Goal: Transaction & Acquisition: Purchase product/service

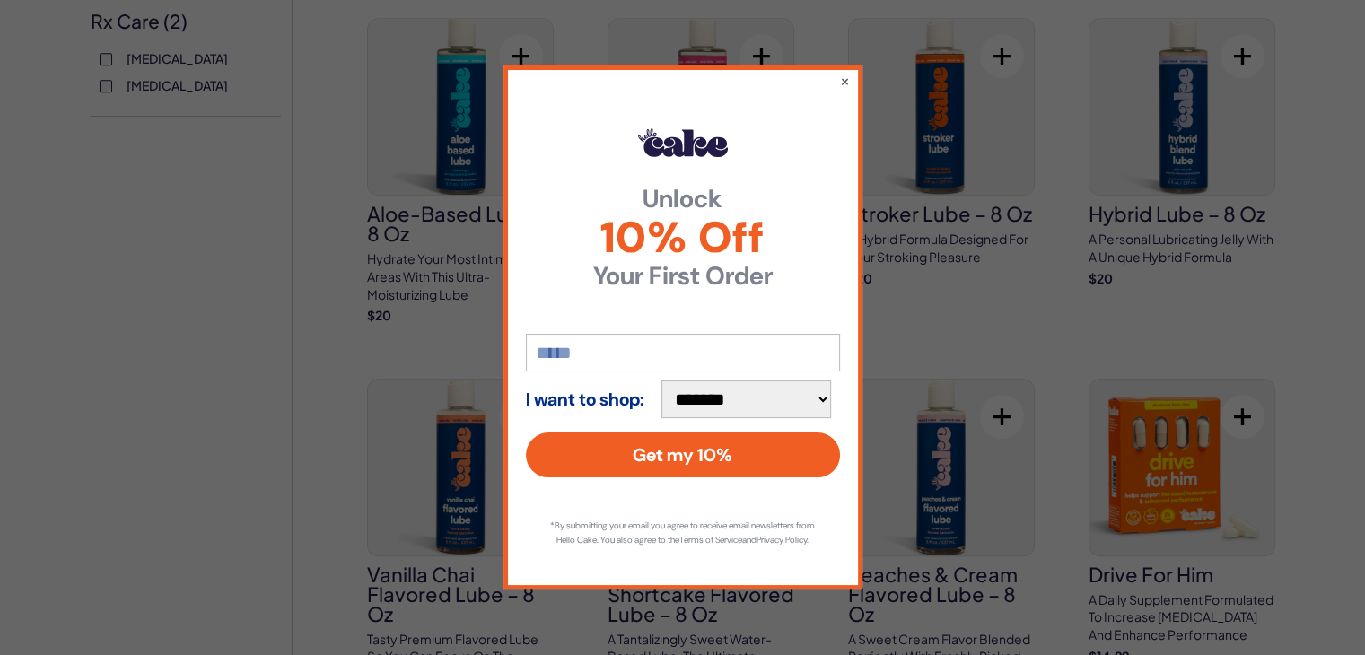
scroll to position [897, 0]
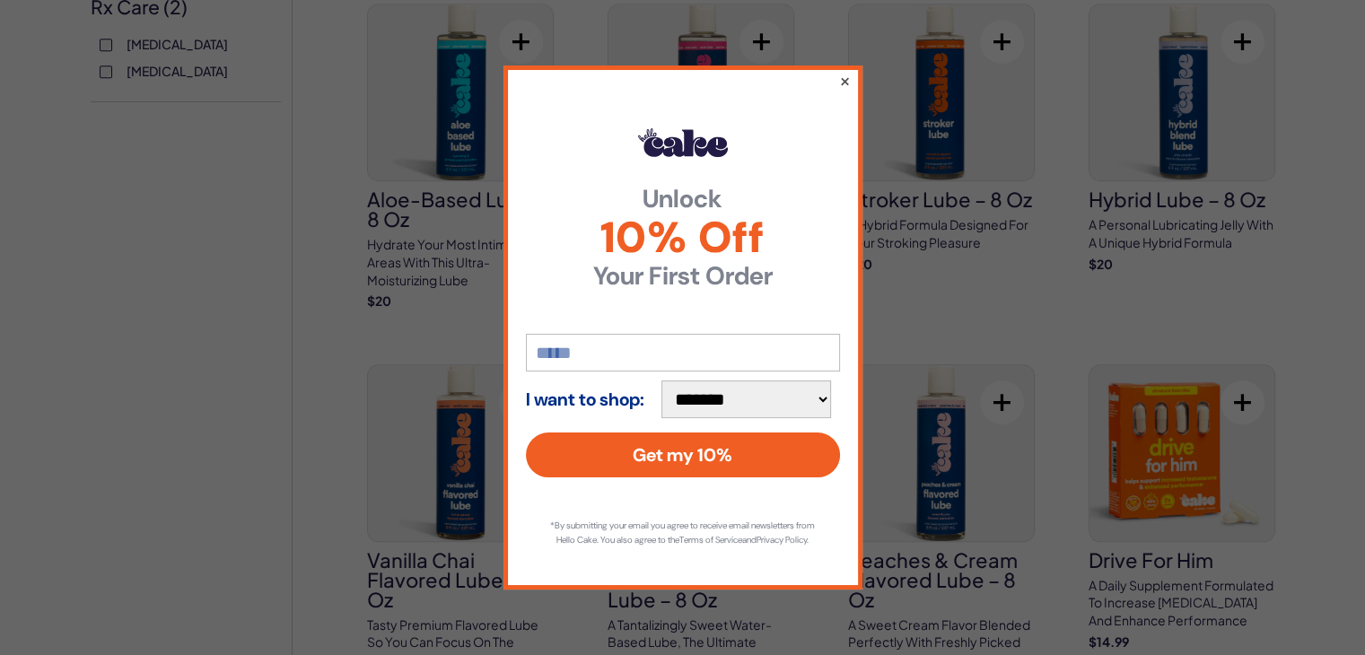
click at [841, 70] on button "×" at bounding box center [844, 81] width 12 height 22
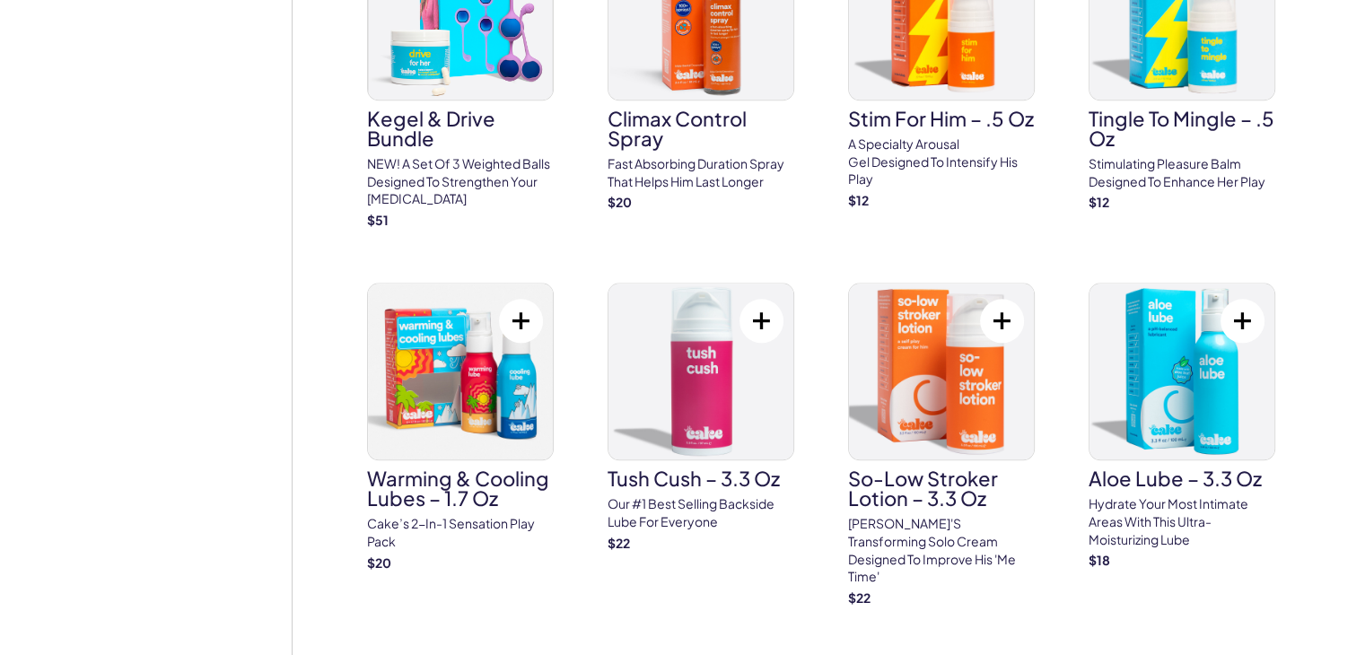
scroll to position [2244, 0]
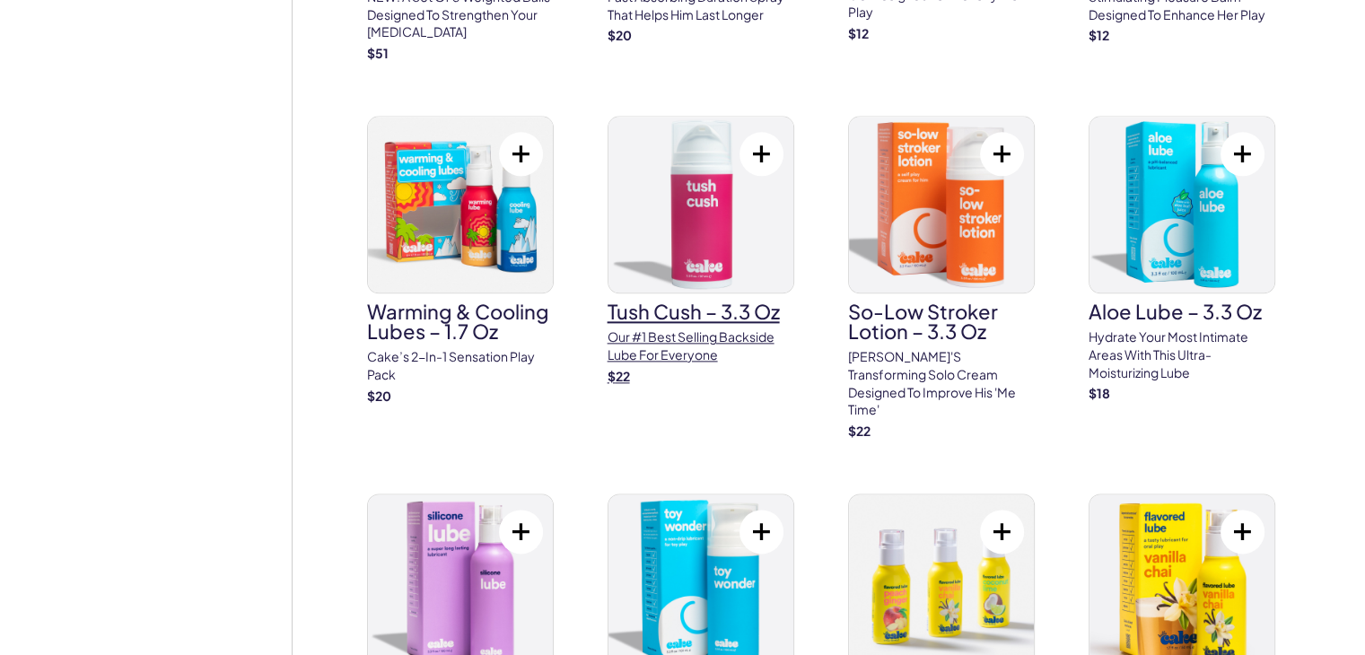
click at [664, 308] on h3 "Tush Cush – 3.3 oz" at bounding box center [701, 312] width 187 height 20
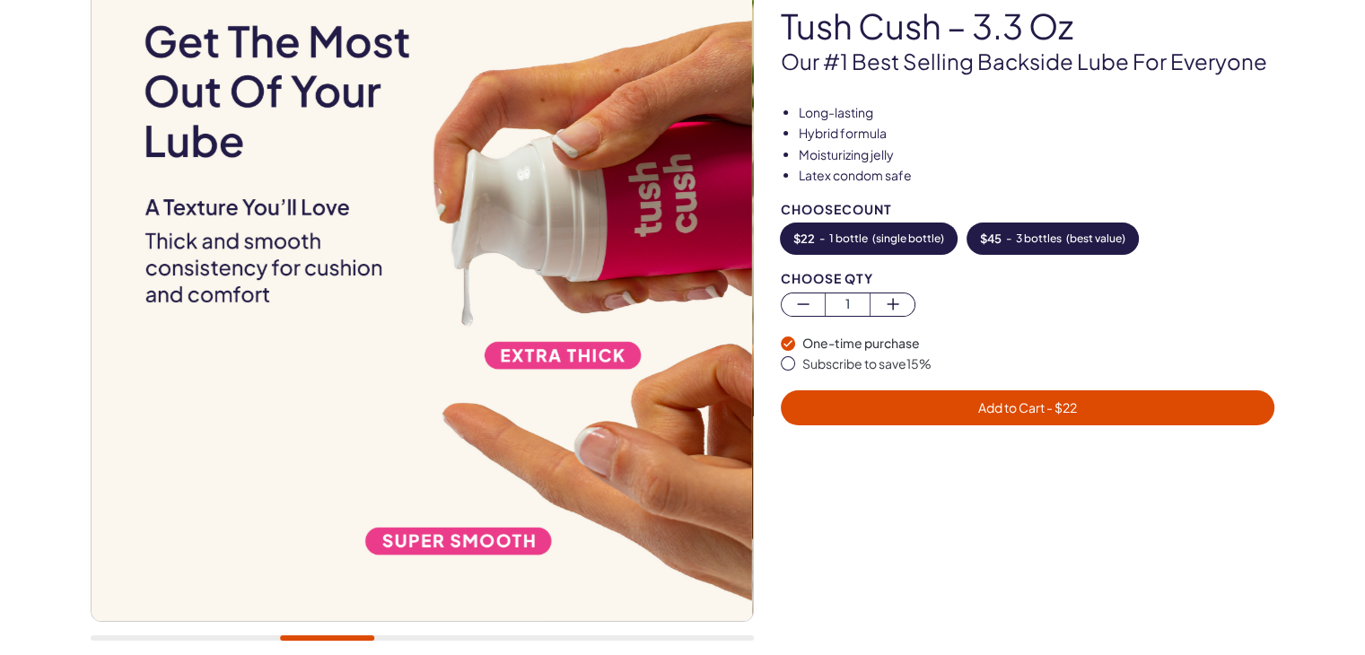
click at [1034, 238] on span "3 bottles" at bounding box center [1039, 238] width 46 height 13
click at [980, 409] on span "Add to Cart - $ 45" at bounding box center [1027, 407] width 101 height 16
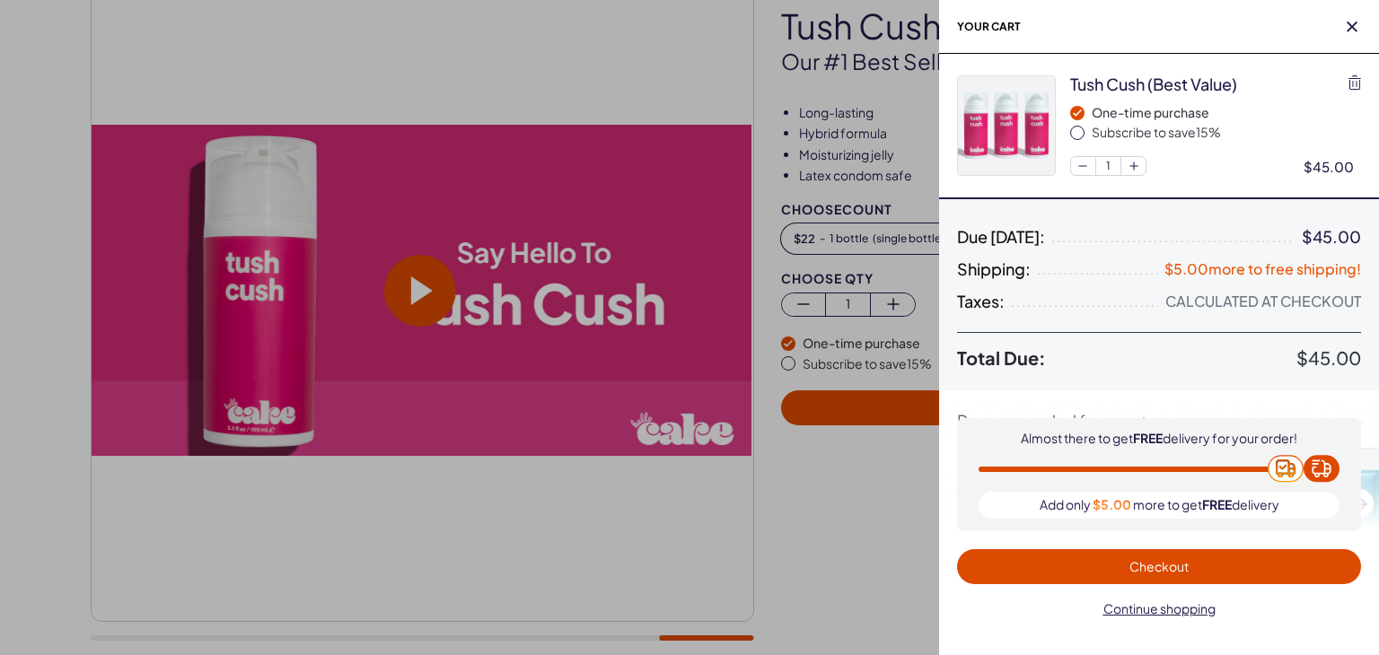
click at [1079, 131] on span "button" at bounding box center [1077, 133] width 14 height 14
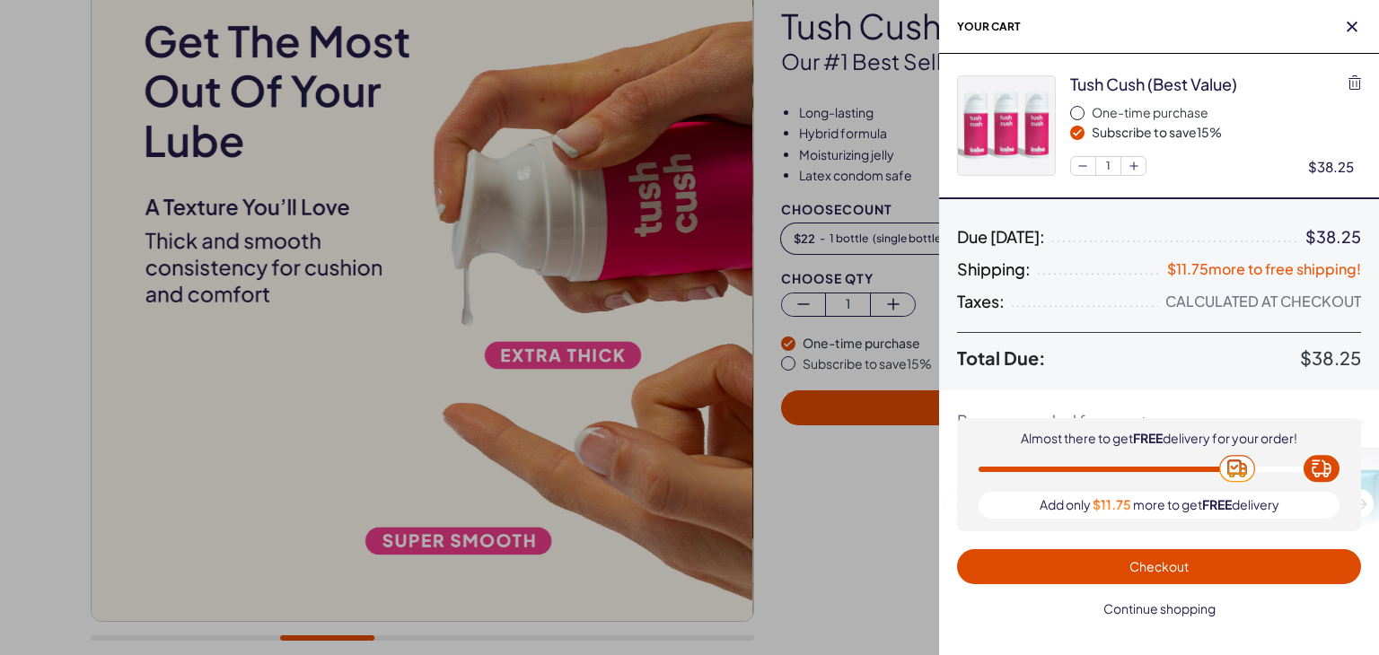
click at [1167, 606] on span "Continue shopping" at bounding box center [1159, 608] width 112 height 16
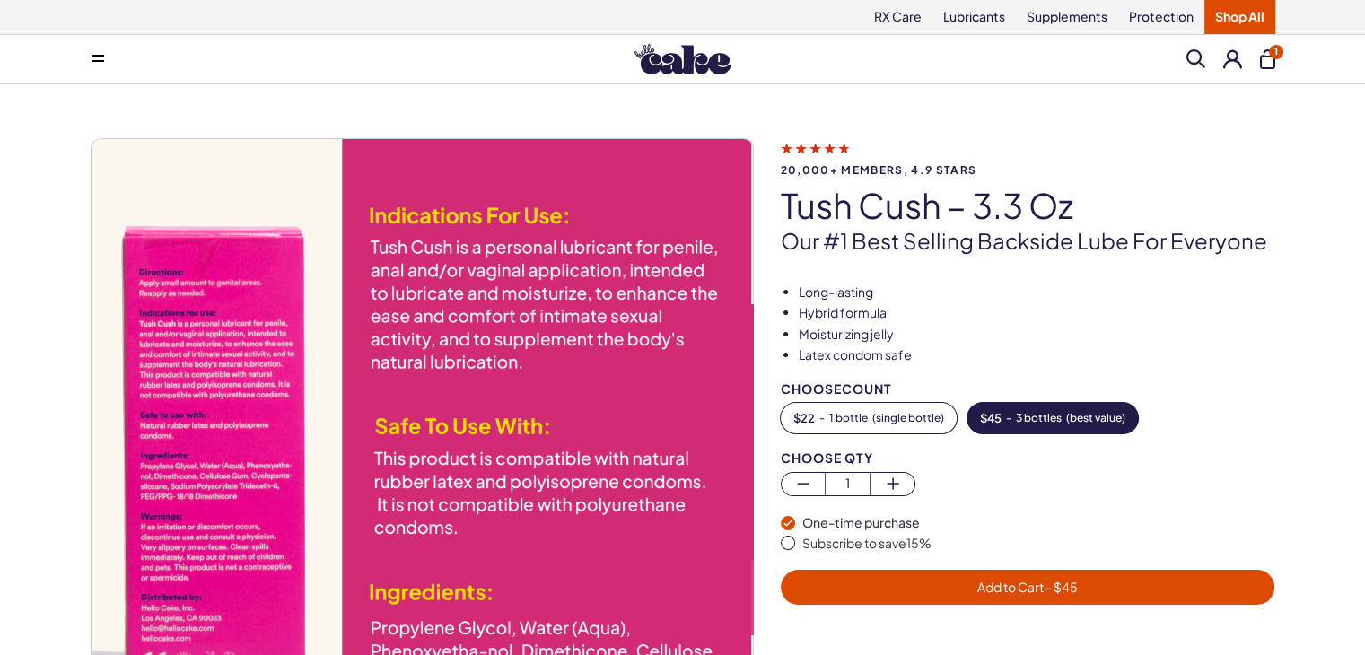
click at [101, 56] on icon at bounding box center [98, 56] width 13 height 2
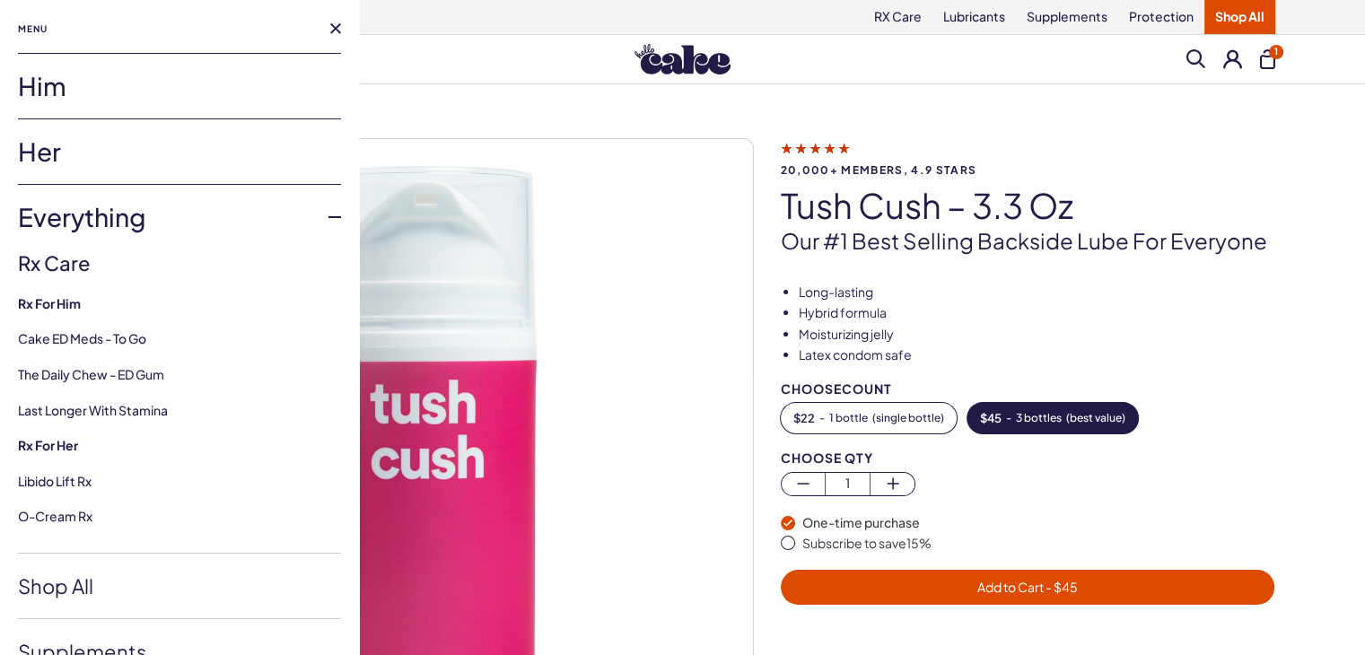
click at [423, 1] on div "RX Care Lubricants Supplements Protection Shop All" at bounding box center [683, 17] width 1292 height 34
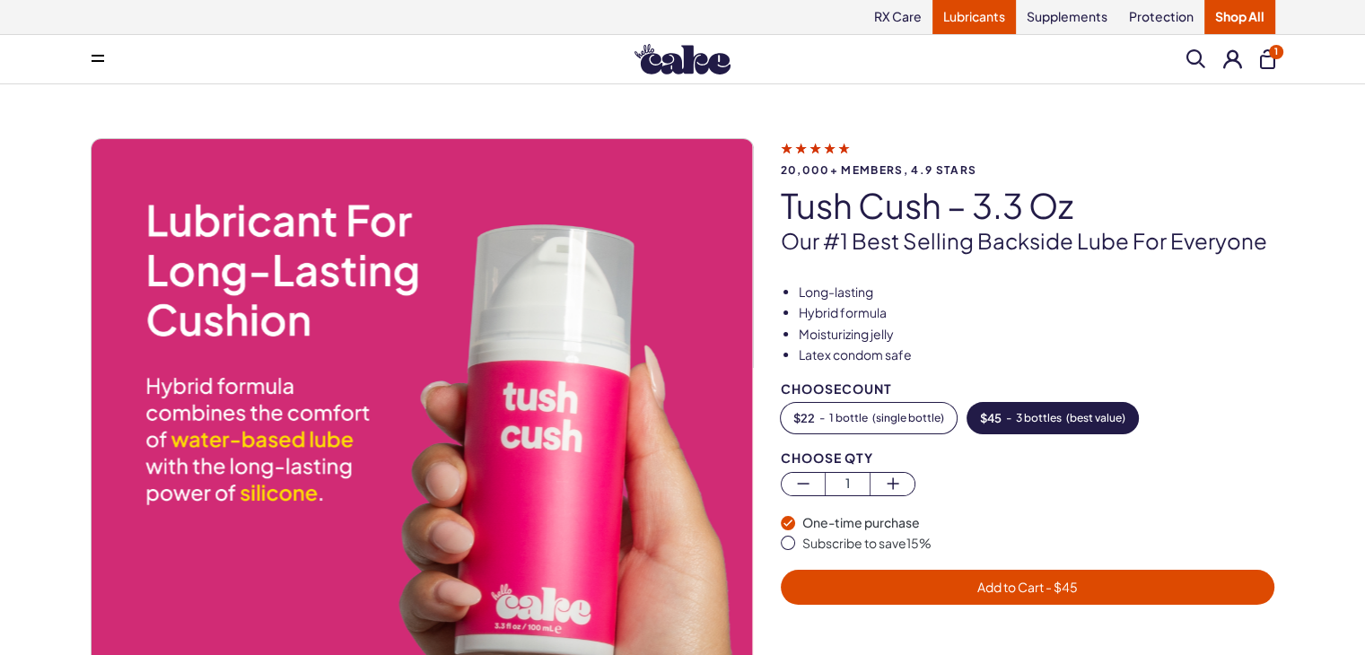
click at [965, 22] on link "Lubricants" at bounding box center [973, 17] width 83 height 34
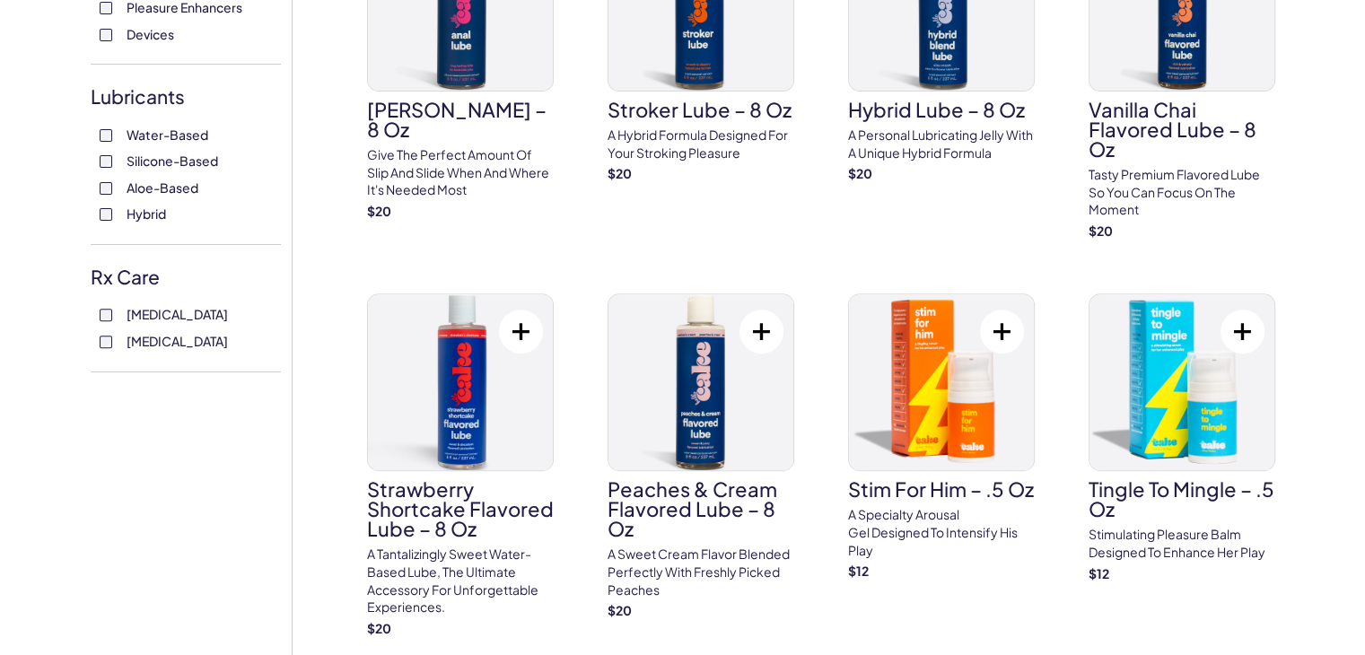
scroll to position [628, 0]
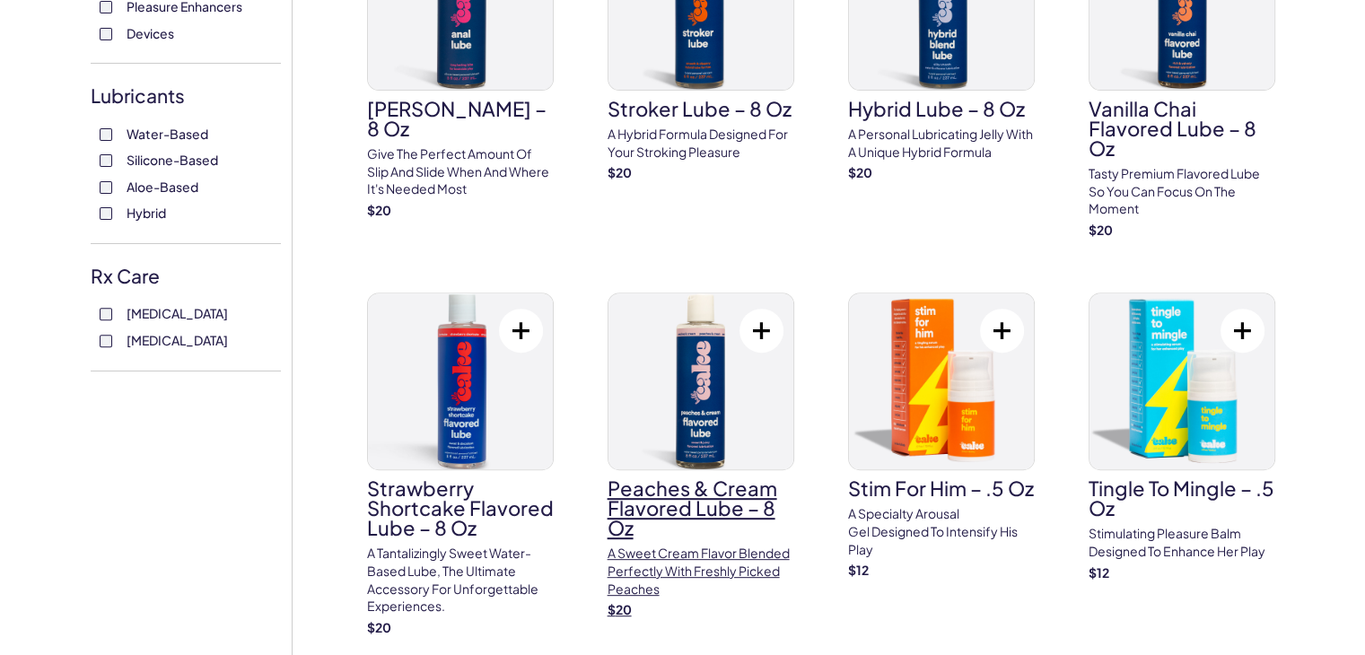
click at [689, 498] on h3 "Peaches & Cream Flavored Lube – 8 oz" at bounding box center [701, 507] width 187 height 59
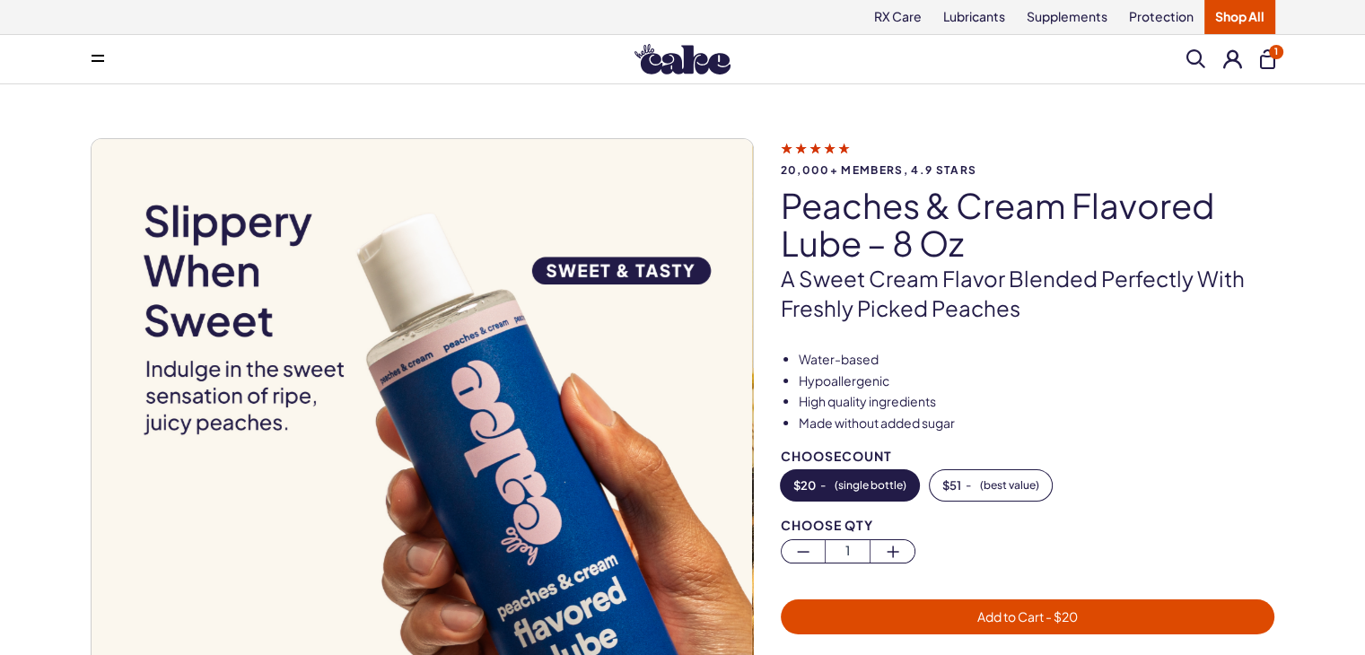
click at [1008, 617] on span "Add to Cart - $ 20" at bounding box center [1027, 616] width 101 height 16
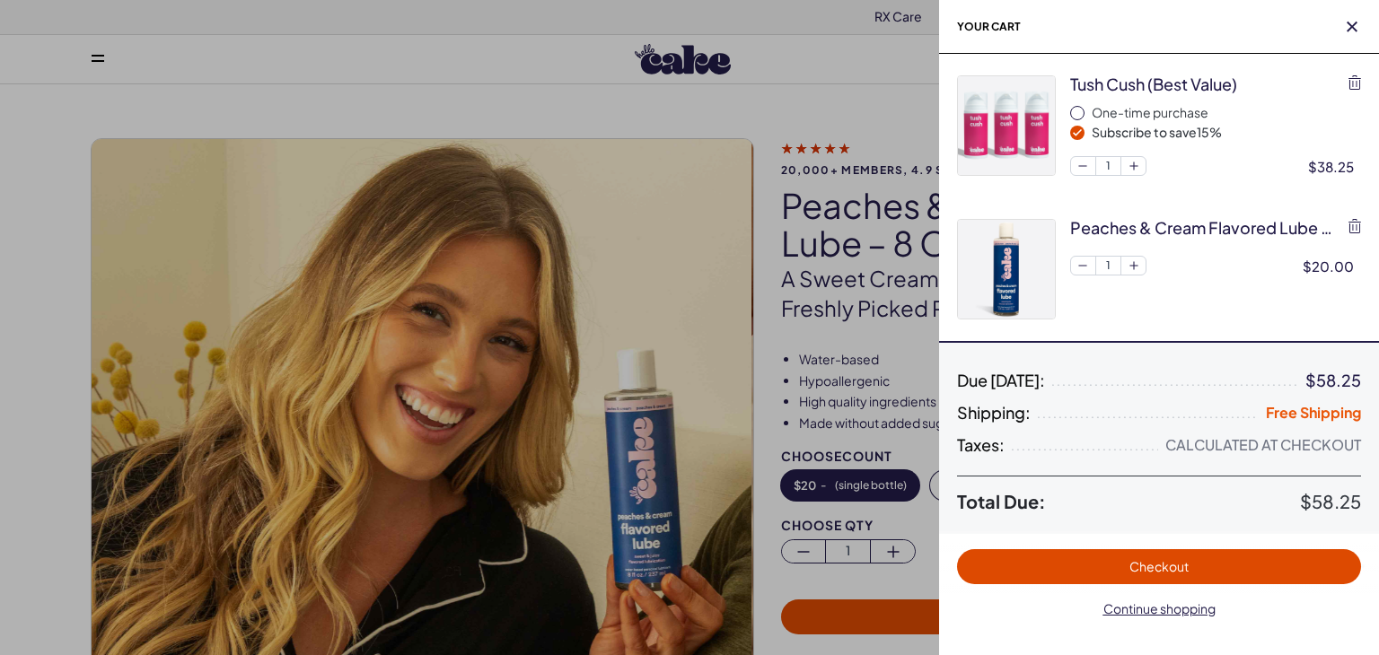
click at [1160, 569] on span "Checkout" at bounding box center [1158, 566] width 59 height 16
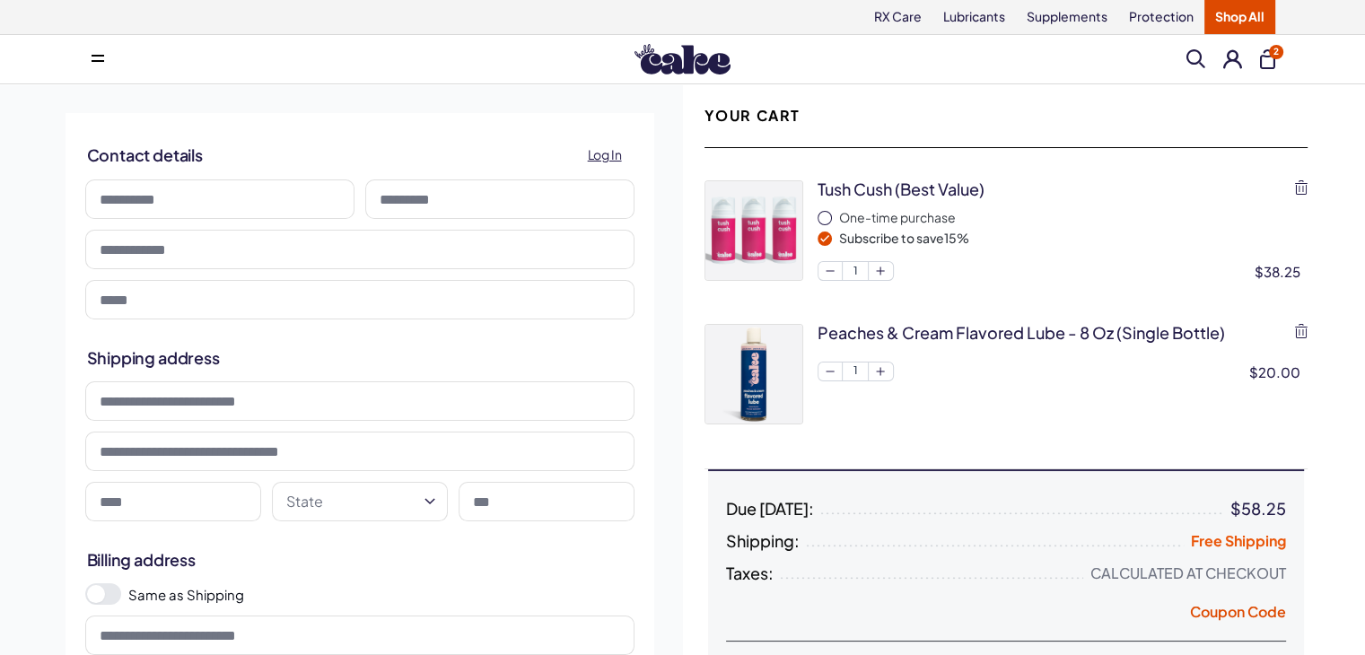
drag, startPoint x: 152, startPoint y: 189, endPoint x: 170, endPoint y: 176, distance: 22.4
click at [155, 189] on input at bounding box center [219, 198] width 269 height 39
type input "*******"
click at [421, 197] on input at bounding box center [499, 198] width 269 height 39
type input "******"
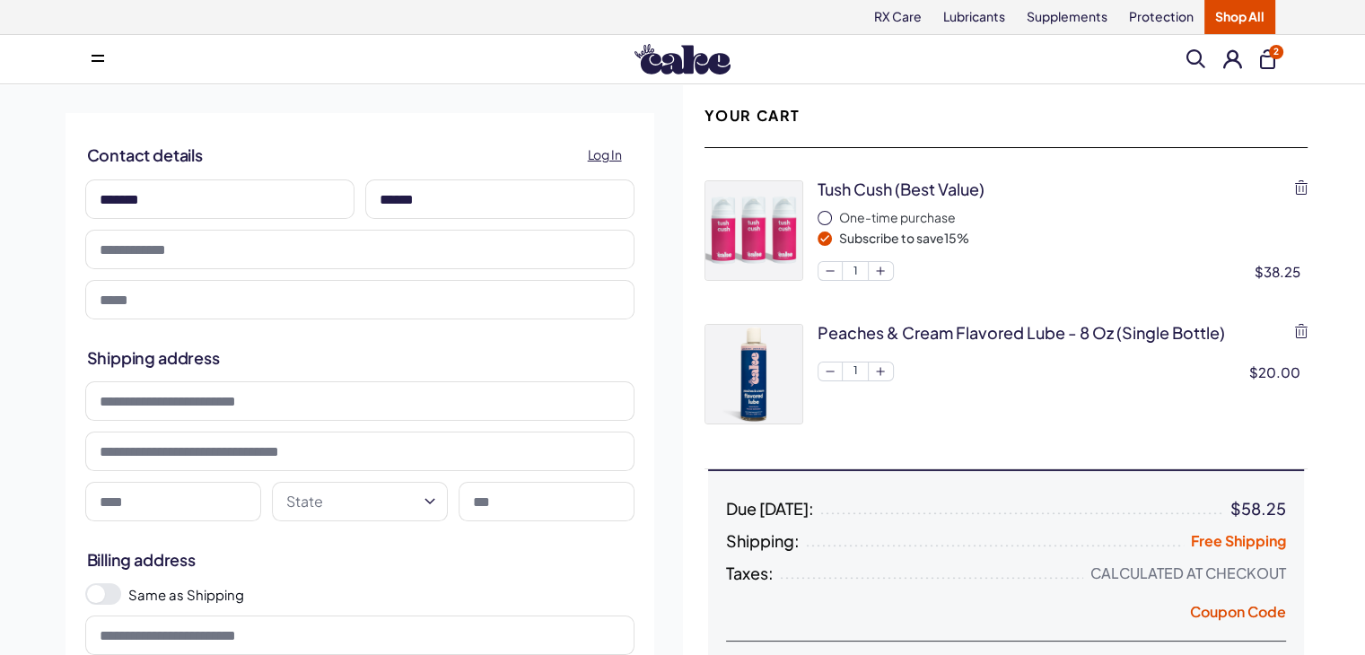
click at [183, 260] on input "tel" at bounding box center [359, 249] width 549 height 39
type input "**********"
click at [148, 299] on input "email" at bounding box center [359, 299] width 549 height 39
type input "**********"
click at [259, 403] on input at bounding box center [359, 400] width 549 height 39
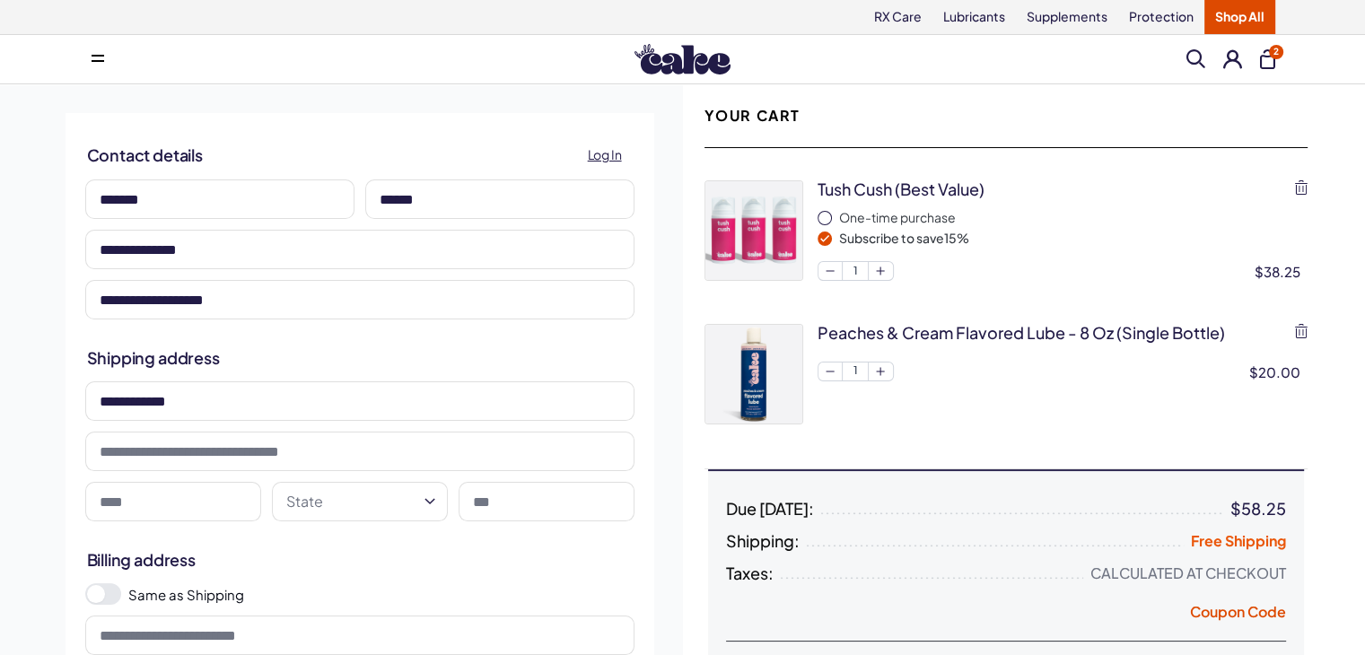
type input "**********"
click at [153, 494] on input at bounding box center [173, 501] width 176 height 39
type input "**********"
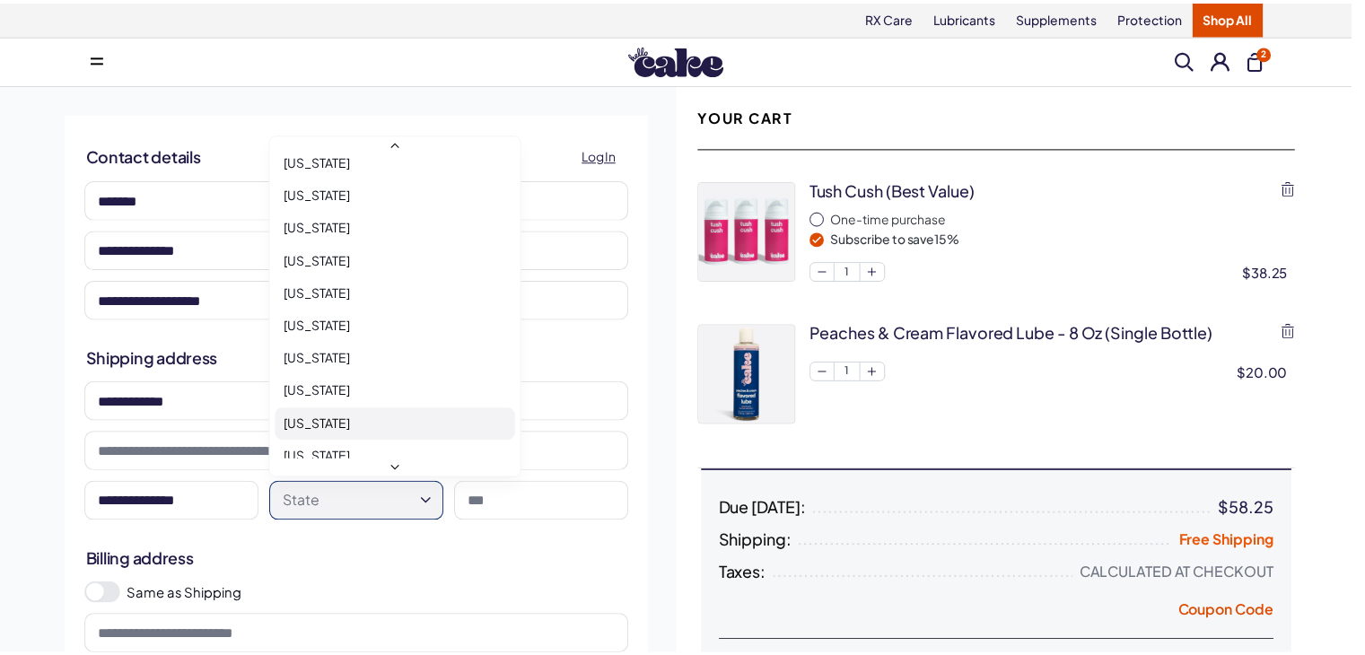
scroll to position [1167, 0]
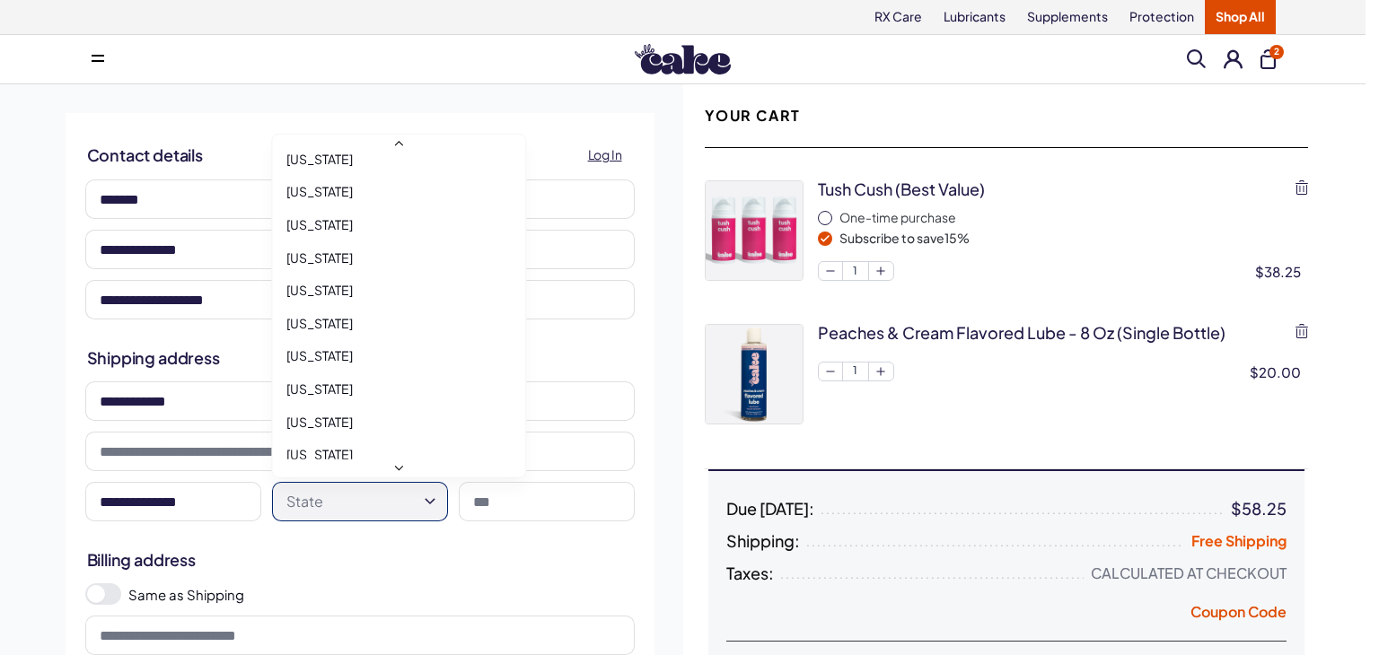
select select "**"
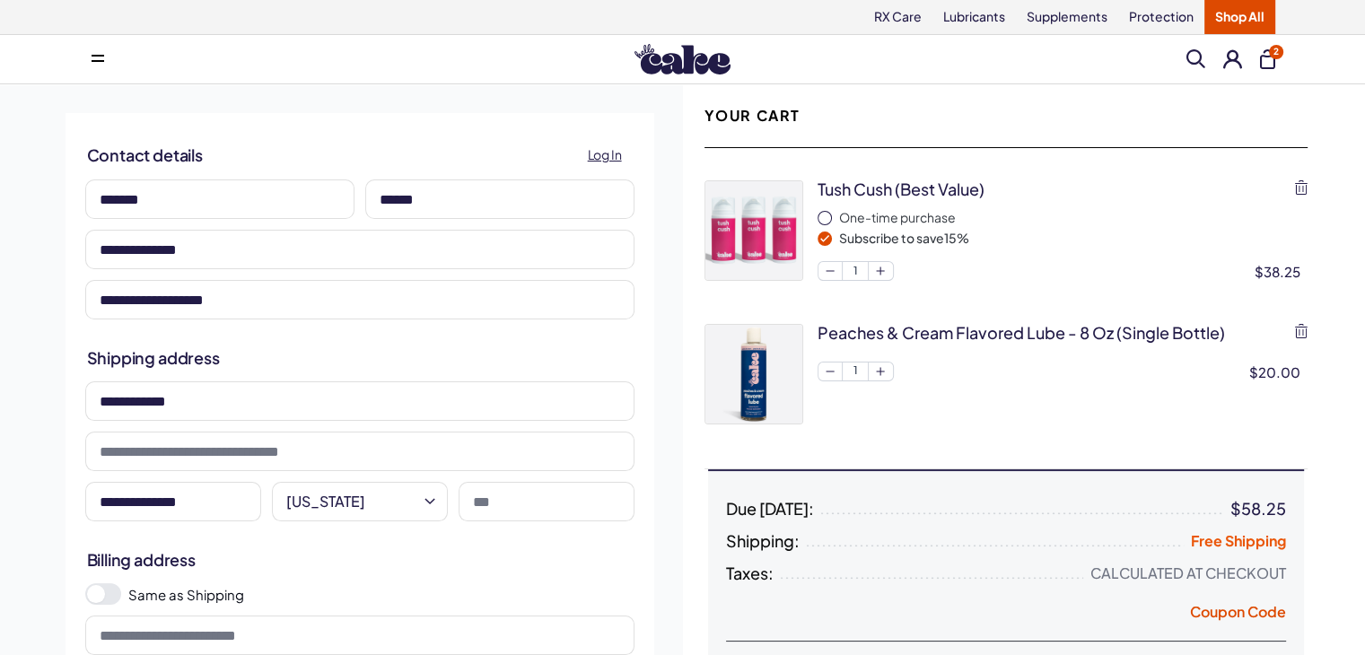
click at [511, 514] on input at bounding box center [547, 501] width 176 height 39
type input "*****"
click at [101, 597] on span at bounding box center [96, 594] width 18 height 18
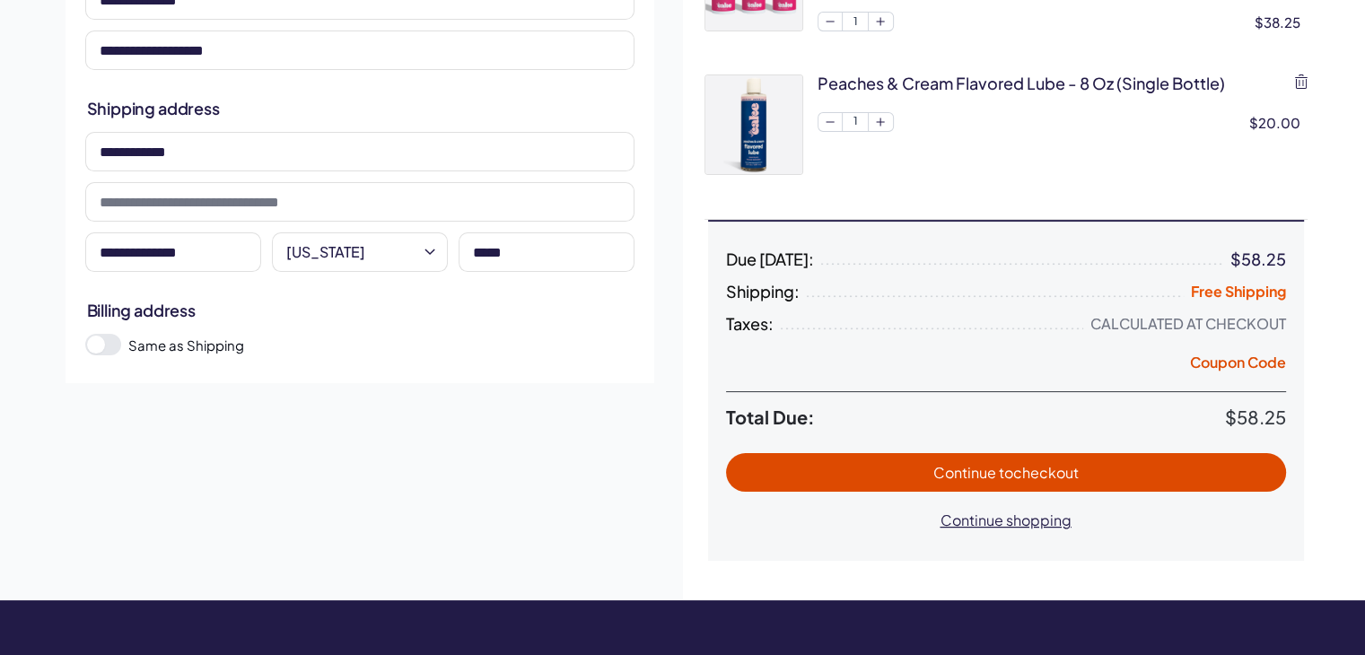
scroll to position [269, 0]
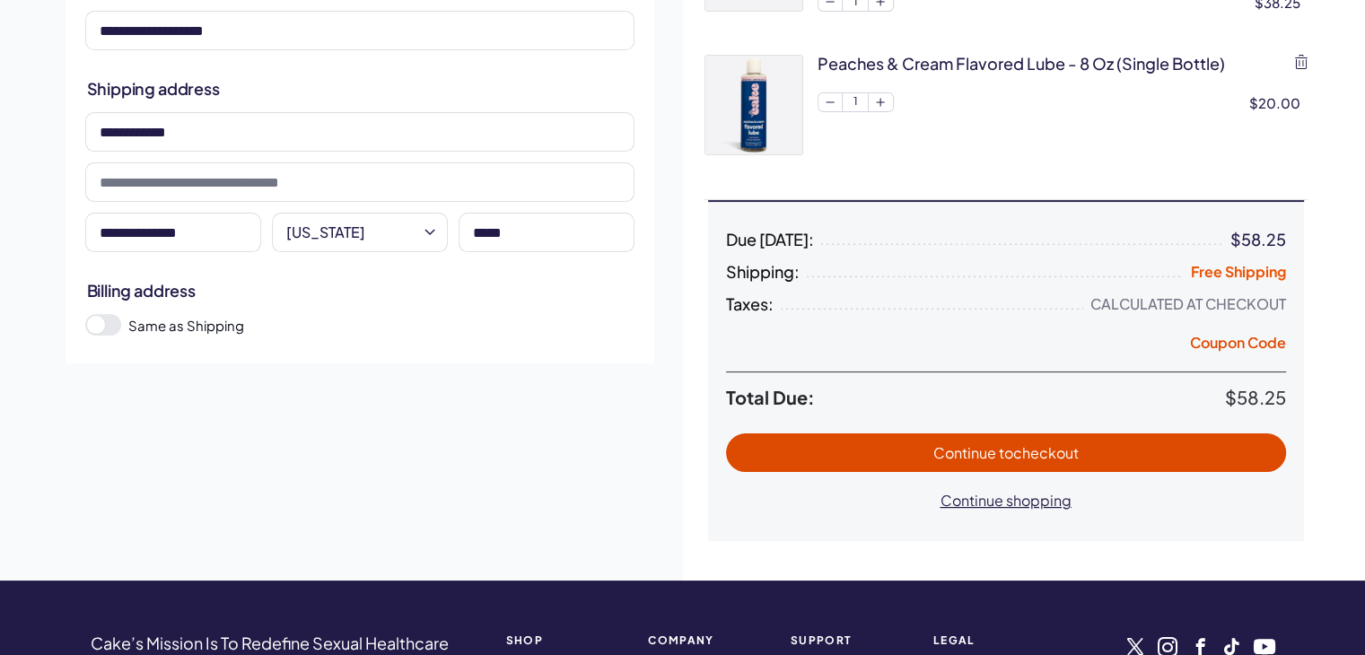
click at [1095, 449] on span "Continue to checkout" at bounding box center [1006, 452] width 524 height 21
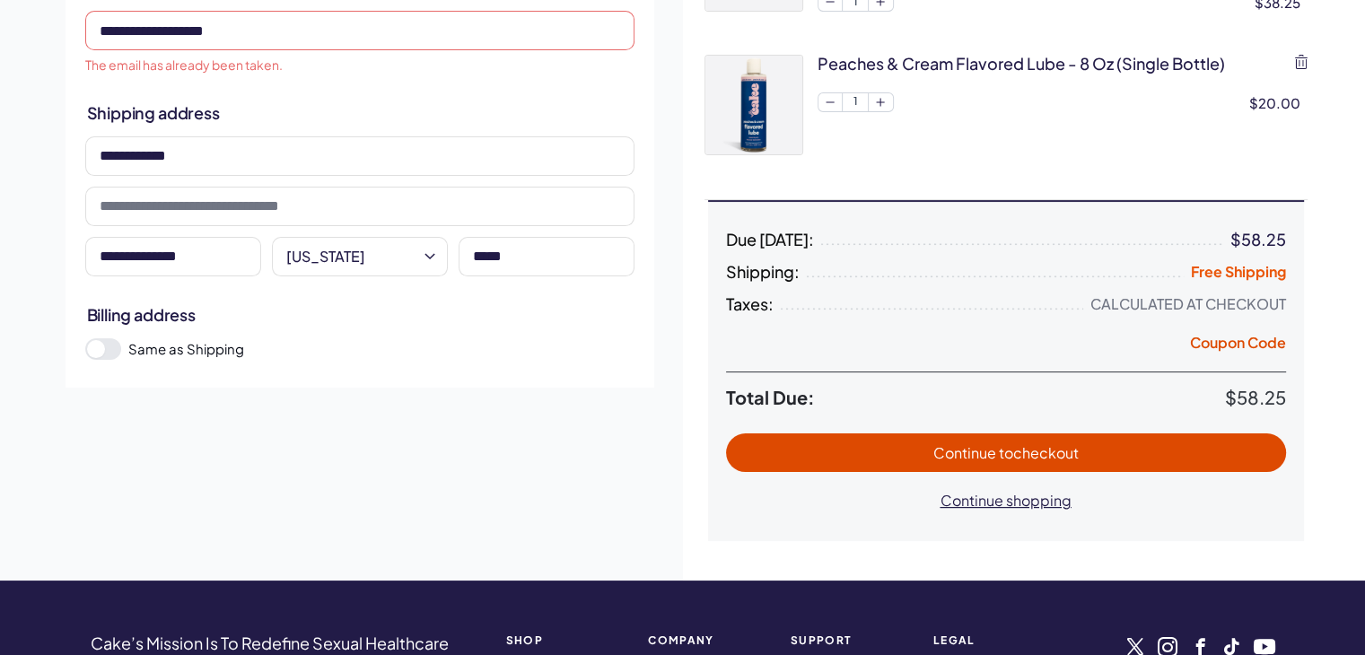
click at [1034, 453] on span "to checkout" at bounding box center [1039, 452] width 80 height 19
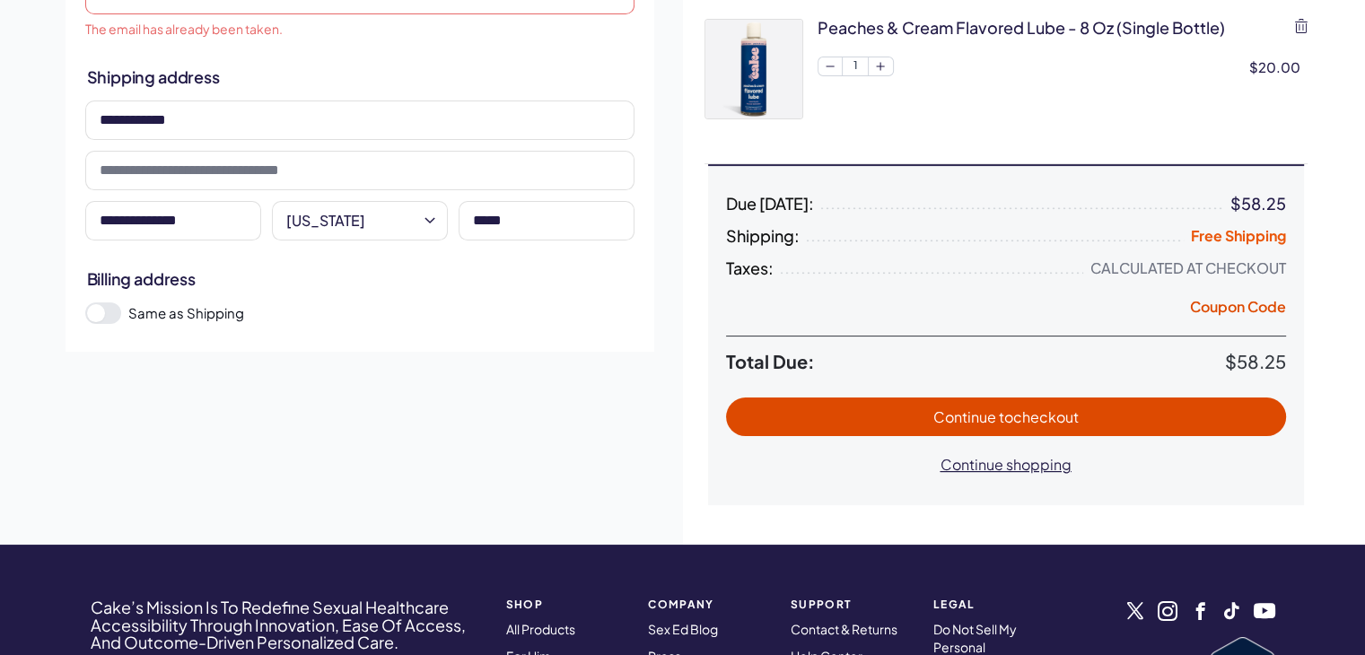
scroll to position [359, 0]
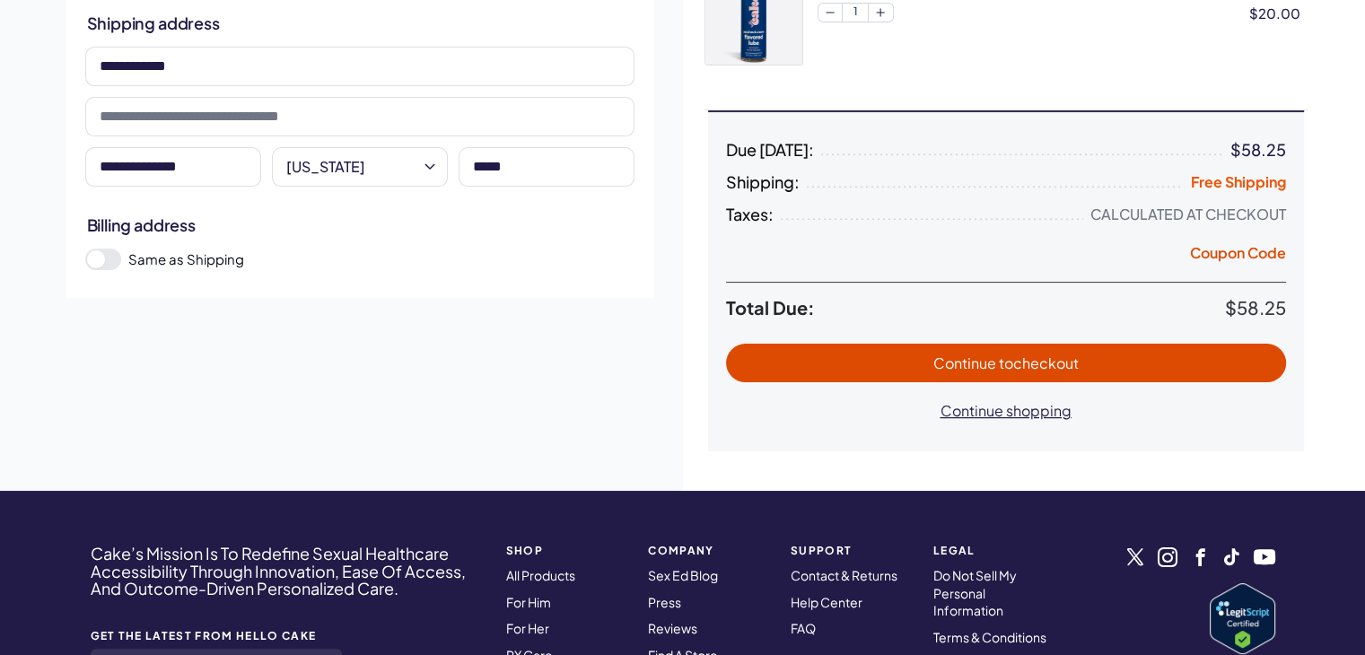
click at [1010, 359] on span "to checkout" at bounding box center [1039, 363] width 80 height 19
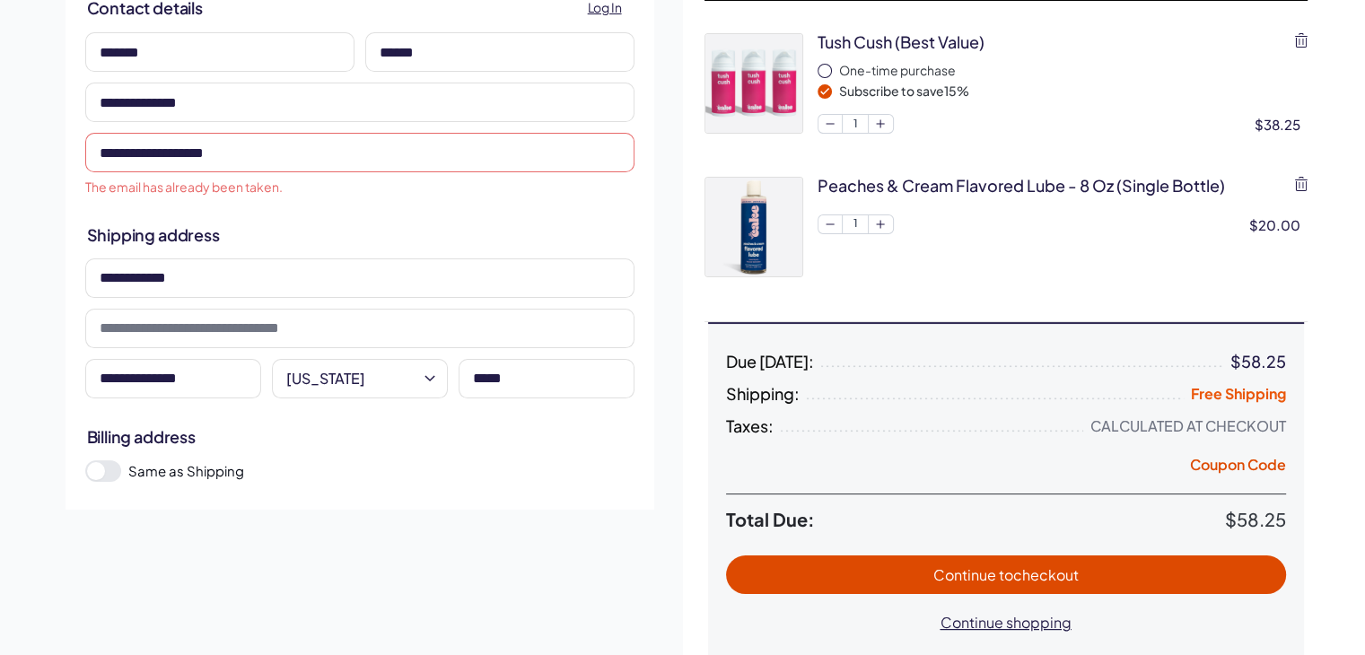
scroll to position [0, 0]
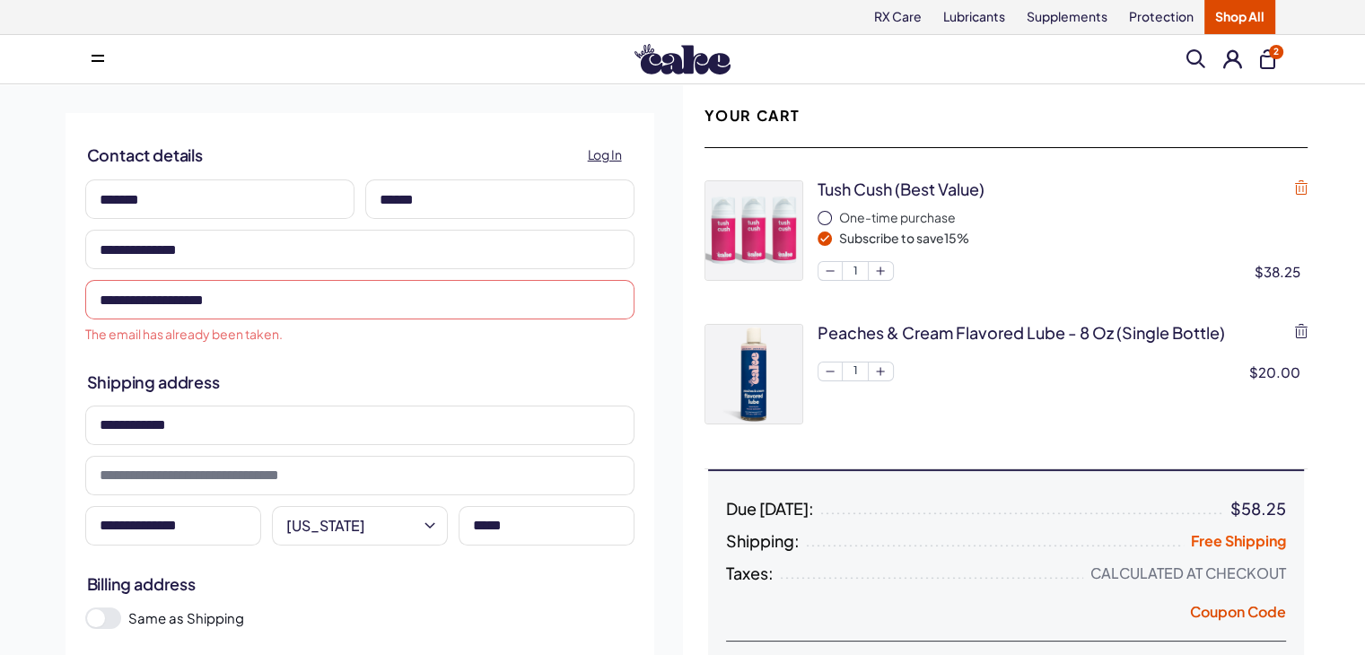
click at [1303, 191] on icon "button" at bounding box center [1301, 187] width 13 height 14
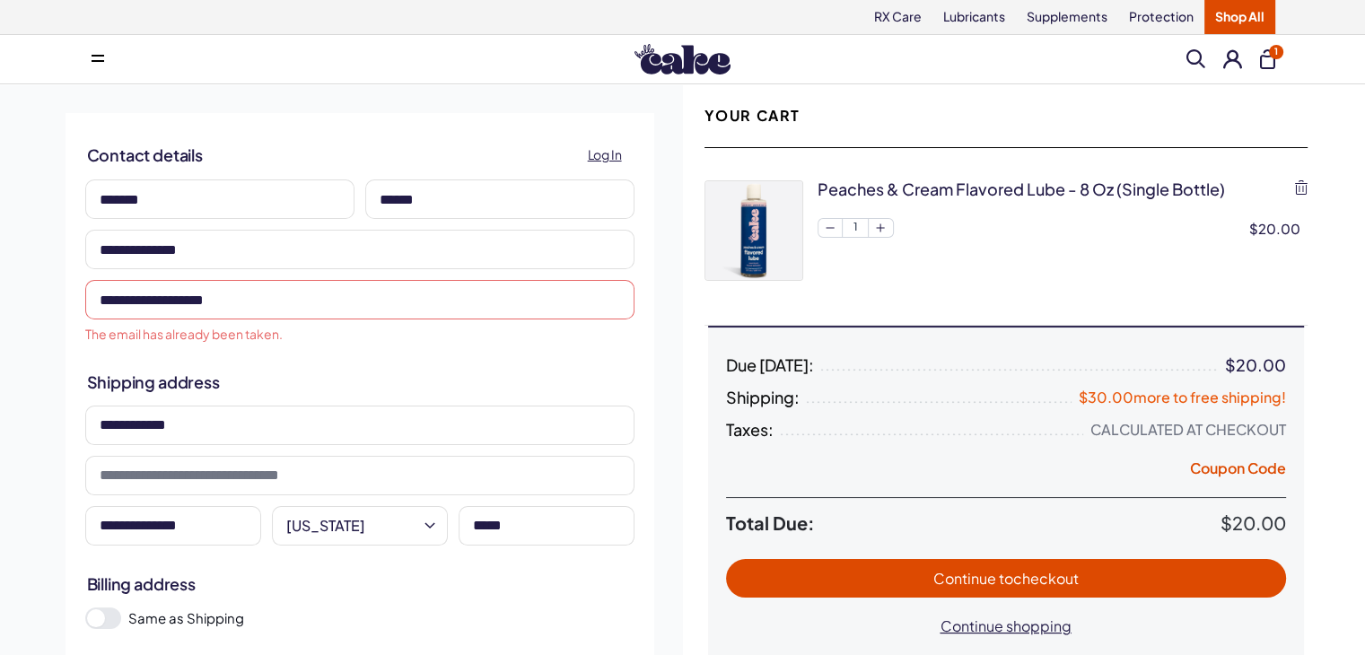
click at [1293, 188] on div "Peaches & Cream Flavored Lube - 8 oz (single bottle)" at bounding box center [1063, 191] width 490 height 22
click at [1301, 192] on icon "button" at bounding box center [1301, 187] width 13 height 14
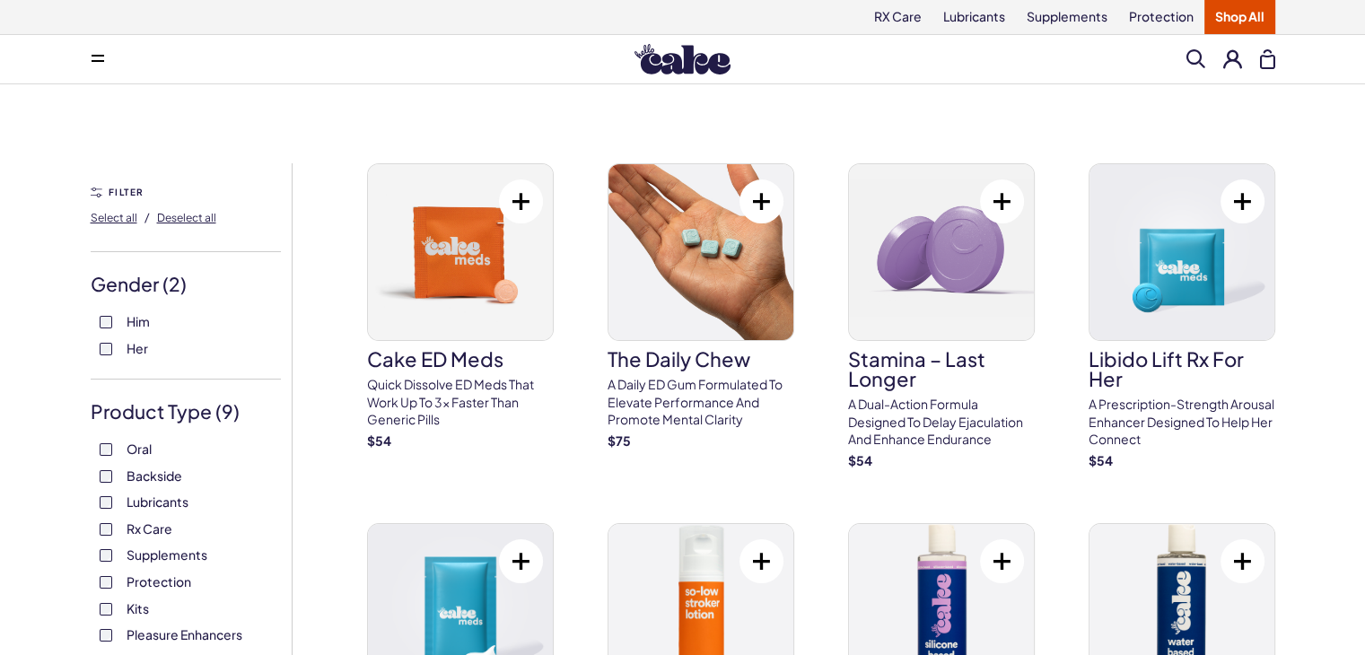
click at [1231, 61] on button at bounding box center [1232, 58] width 19 height 19
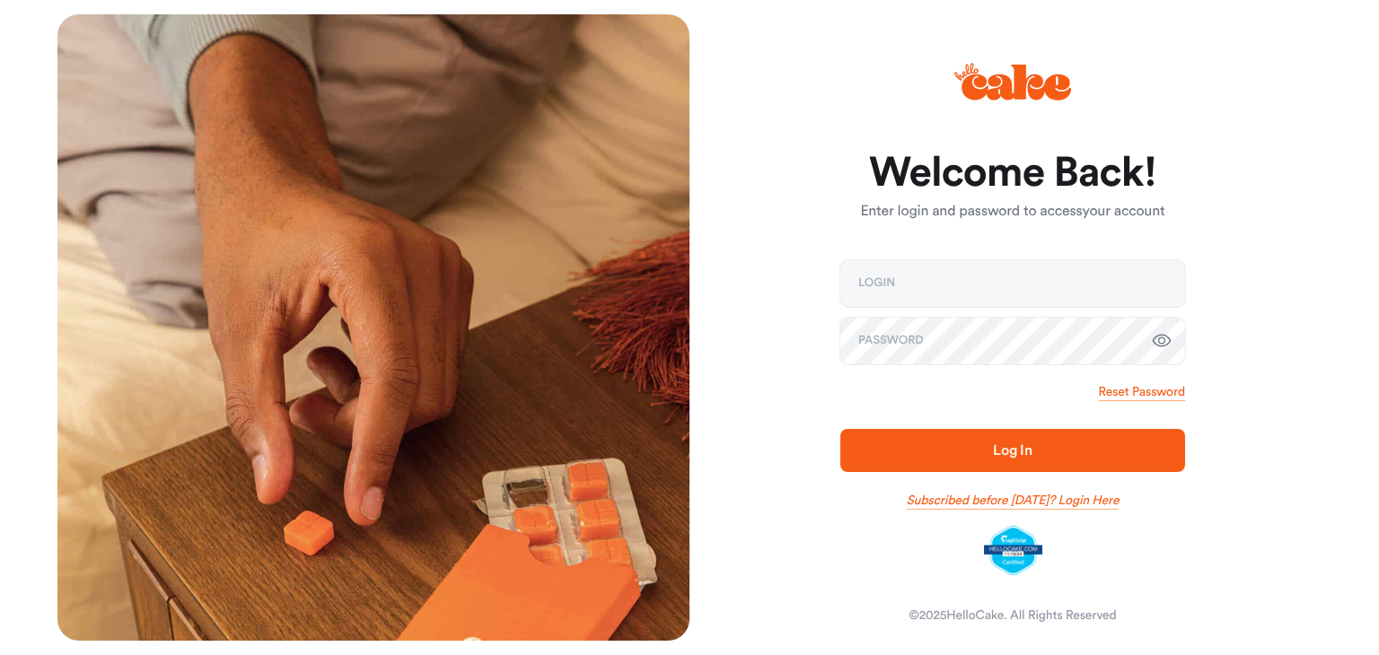
click at [1118, 496] on link "Subscribed before Nov 1 2024? Login Here" at bounding box center [1012, 501] width 213 height 18
